Goal: Find specific page/section: Find specific page/section

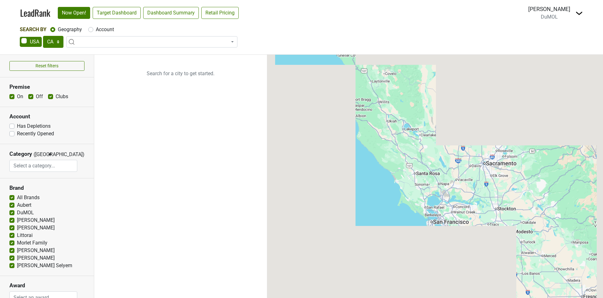
select select "CA"
select select
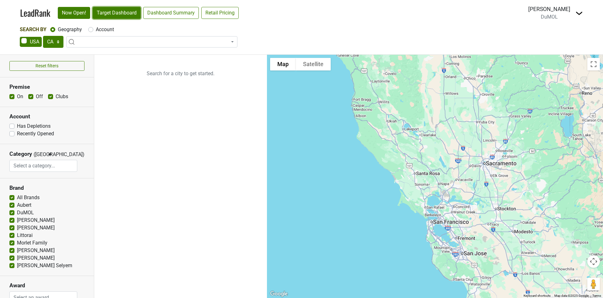
click at [126, 11] on link "Target Dashboard" at bounding box center [117, 13] width 48 height 12
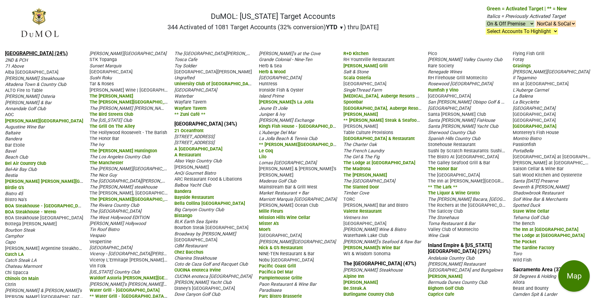
click at [18, 50] on link "Los Angeles (24%)" at bounding box center [36, 53] width 63 height 6
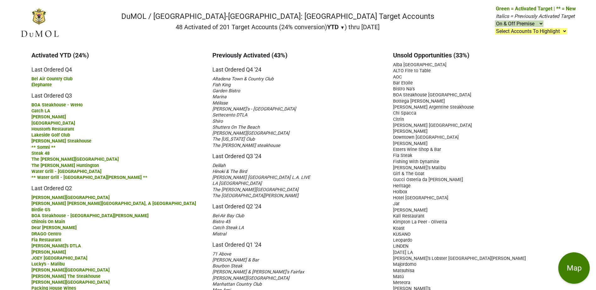
click at [528, 144] on div "[PERSON_NAME]" at bounding box center [479, 143] width 172 height 6
